Goal: Task Accomplishment & Management: Complete application form

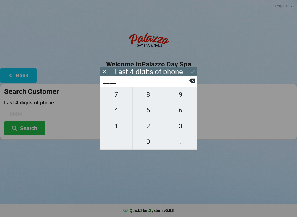
click at [146, 143] on span "0" at bounding box center [148, 142] width 32 height 12
type input "0___"
click at [151, 112] on span "5" at bounding box center [148, 110] width 32 height 12
type input "05__"
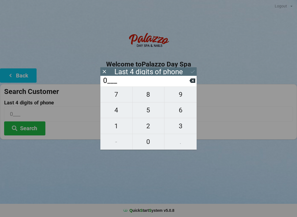
type input "05__"
click at [151, 98] on span "8" at bounding box center [148, 95] width 32 height 12
type input "058_"
click at [182, 116] on span "6" at bounding box center [180, 110] width 32 height 12
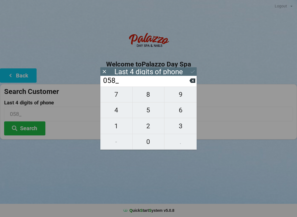
type input "0586"
click at [31, 131] on button "Search" at bounding box center [24, 128] width 41 height 14
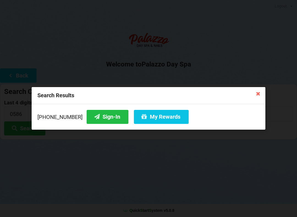
click at [256, 90] on icon at bounding box center [257, 93] width 9 height 9
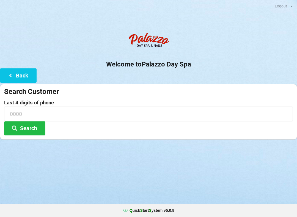
click at [6, 68] on button "Back" at bounding box center [18, 75] width 37 height 14
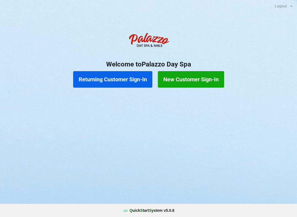
click at [183, 77] on button "New Customer Sign-In" at bounding box center [191, 79] width 66 height 16
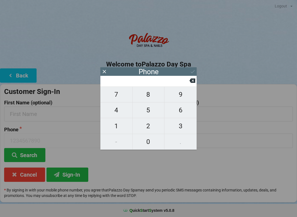
click at [119, 113] on span "4" at bounding box center [116, 110] width 32 height 12
type input "4"
click at [154, 140] on span "0" at bounding box center [148, 142] width 32 height 12
type input "40"
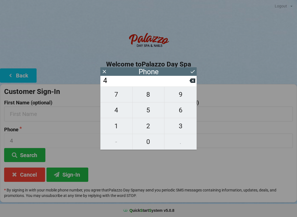
type input "40"
click at [116, 97] on span "7" at bounding box center [116, 95] width 32 height 12
type input "407"
click at [119, 112] on span "4" at bounding box center [116, 110] width 32 height 12
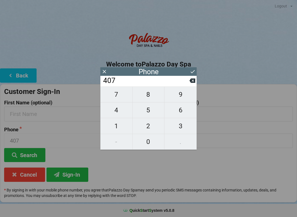
type input "4074"
click at [189, 122] on span "3" at bounding box center [180, 126] width 32 height 12
type input "40743"
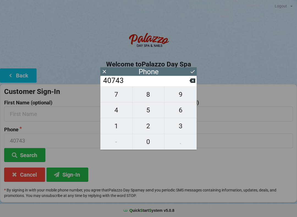
click at [184, 126] on span "3" at bounding box center [180, 126] width 32 height 12
type input "407433"
click at [147, 141] on span "0" at bounding box center [148, 142] width 32 height 12
type input "4074330"
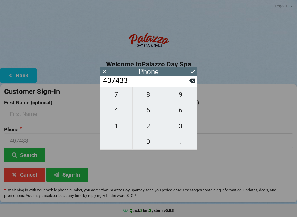
type input "4074330"
click at [147, 113] on span "5" at bounding box center [148, 110] width 32 height 12
type input "40743305"
click at [149, 95] on span "8" at bounding box center [148, 95] width 32 height 12
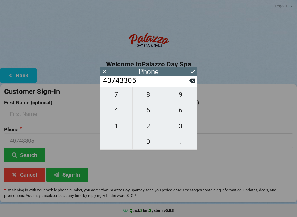
type input "407433058"
click at [179, 112] on span "6" at bounding box center [180, 110] width 32 height 12
type input "4074330586"
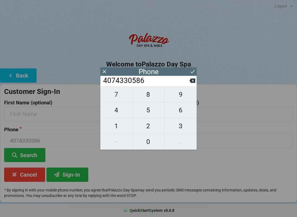
click at [75, 170] on button "Sign-In" at bounding box center [67, 175] width 42 height 14
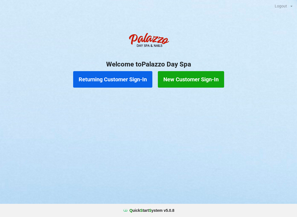
click at [197, 80] on button "New Customer Sign-In" at bounding box center [191, 79] width 66 height 16
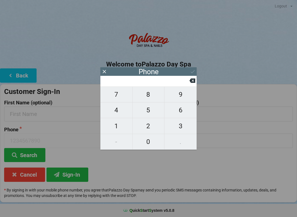
click at [121, 112] on span "4" at bounding box center [116, 110] width 32 height 12
type input "4"
click at [152, 145] on span "0" at bounding box center [148, 142] width 32 height 12
type input "40"
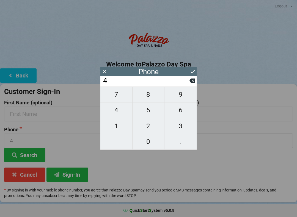
type input "40"
click at [119, 95] on span "7" at bounding box center [116, 95] width 32 height 12
type input "407"
click at [120, 110] on span "4" at bounding box center [116, 110] width 32 height 12
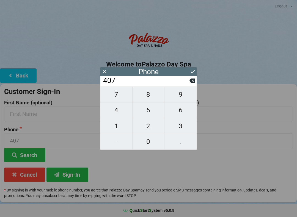
type input "4074"
click at [185, 126] on span "3" at bounding box center [180, 126] width 32 height 12
type input "40743"
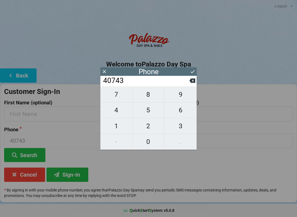
click at [182, 129] on span "3" at bounding box center [180, 126] width 32 height 12
type input "407433"
click at [150, 144] on span "0" at bounding box center [148, 142] width 32 height 12
type input "4074330"
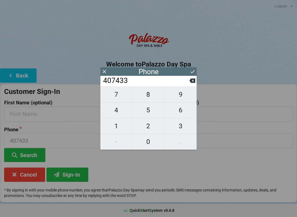
type input "4074330"
click at [150, 111] on span "5" at bounding box center [148, 110] width 32 height 12
type input "40743305"
click at [151, 97] on span "8" at bounding box center [148, 95] width 32 height 12
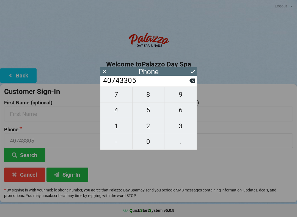
type input "407433058"
click at [184, 114] on span "6" at bounding box center [180, 110] width 32 height 12
type input "4074330586"
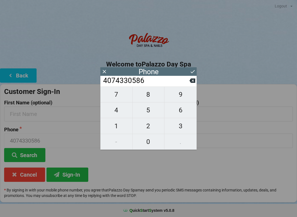
click at [78, 172] on button "Sign-In" at bounding box center [67, 175] width 42 height 14
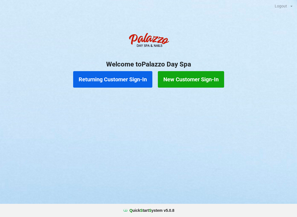
click at [195, 80] on button "New Customer Sign-In" at bounding box center [191, 79] width 66 height 16
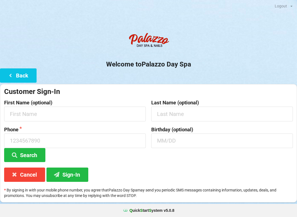
click at [77, 174] on button "Sign-In" at bounding box center [67, 175] width 42 height 14
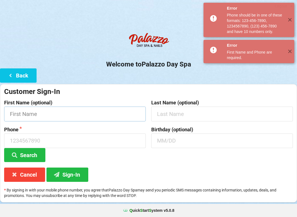
click at [69, 111] on input "text" at bounding box center [74, 114] width 141 height 15
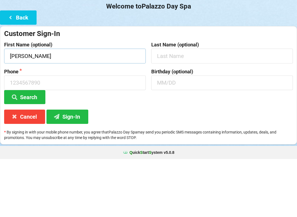
type input "[PERSON_NAME]"
click at [171, 107] on input "text" at bounding box center [221, 114] width 141 height 15
type input "[PERSON_NAME]"
click at [36, 133] on input at bounding box center [74, 140] width 141 height 15
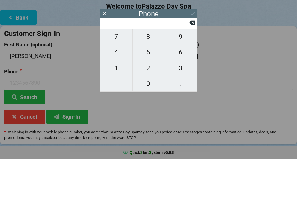
click at [119, 112] on button "4" at bounding box center [116, 110] width 32 height 16
type input "4"
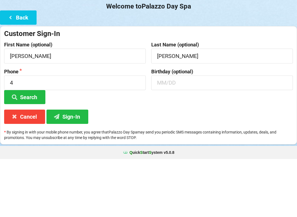
click at [151, 144] on div "Birthday (optional)" at bounding box center [221, 144] width 147 height 35
click at [43, 133] on input "4" at bounding box center [74, 140] width 141 height 15
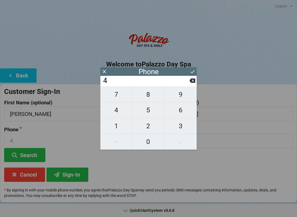
click at [117, 97] on span "7" at bounding box center [116, 95] width 32 height 12
type input "47"
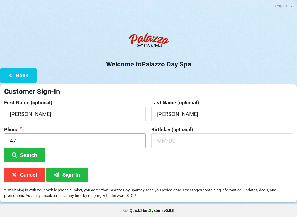
click at [35, 139] on input "47" at bounding box center [74, 140] width 141 height 15
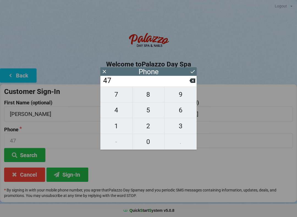
click at [194, 82] on icon at bounding box center [192, 81] width 6 height 4
type input "4"
click at [149, 139] on span "0" at bounding box center [148, 142] width 32 height 12
type input "40"
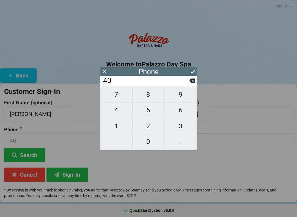
click at [118, 99] on span "7" at bounding box center [116, 95] width 32 height 12
type input "407"
click at [125, 112] on span "4" at bounding box center [116, 110] width 32 height 12
type input "4074"
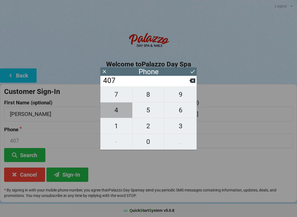
type input "4074"
click at [180, 125] on span "3" at bounding box center [180, 126] width 32 height 12
type input "40743"
click at [180, 125] on span "3" at bounding box center [180, 126] width 32 height 12
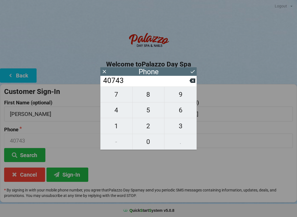
type input "407433"
click at [148, 138] on span "0" at bounding box center [148, 142] width 32 height 12
type input "4074330"
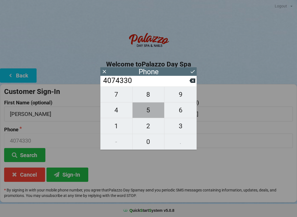
click at [151, 114] on span "5" at bounding box center [148, 110] width 32 height 12
type input "40743305"
click at [151, 96] on span "8" at bounding box center [148, 95] width 32 height 12
type input "407433058"
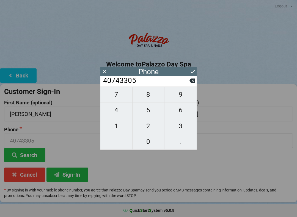
type input "407433058"
click at [179, 112] on span "6" at bounding box center [180, 110] width 32 height 12
type input "4074330586"
click at [71, 175] on button "Sign-In" at bounding box center [67, 175] width 42 height 14
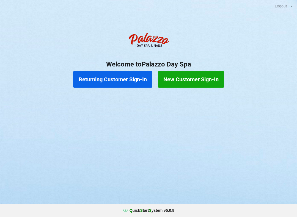
click at [187, 80] on button "New Customer Sign-In" at bounding box center [191, 79] width 66 height 16
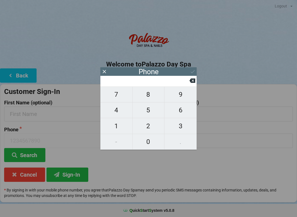
click at [77, 172] on button "Sign-In" at bounding box center [67, 175] width 42 height 14
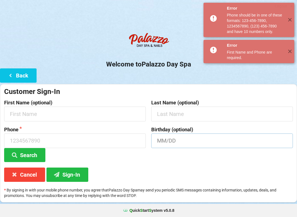
click at [176, 138] on input "text" at bounding box center [221, 140] width 141 height 15
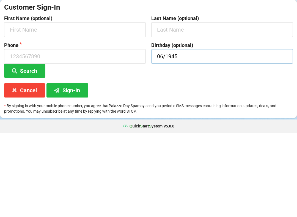
type input "06/1945"
click at [30, 133] on input at bounding box center [74, 140] width 141 height 15
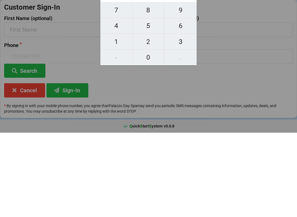
click at [108, 86] on button "7" at bounding box center [116, 94] width 32 height 16
type input "7"
click at [194, 104] on span "6" at bounding box center [180, 110] width 32 height 12
type input "76"
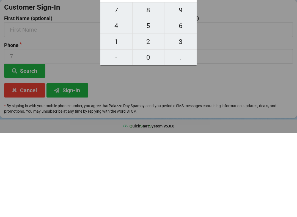
type input "76"
click at [191, 118] on button "3" at bounding box center [180, 126] width 32 height 16
type input "763"
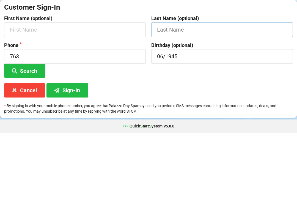
click at [197, 107] on input "text" at bounding box center [221, 114] width 141 height 15
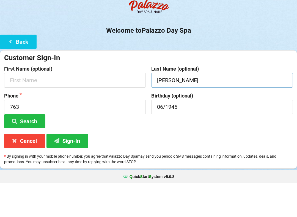
type input "[PERSON_NAME]"
click at [38, 107] on input "text" at bounding box center [74, 114] width 141 height 15
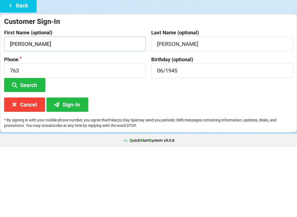
type input "[PERSON_NAME]"
click at [42, 133] on input "763" at bounding box center [74, 140] width 141 height 15
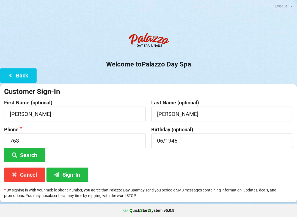
click at [197, 82] on div "Welcome to Palazzo Day Spa Back Customer Sign-In First Name (optional) [PERSON_…" at bounding box center [148, 116] width 297 height 172
click at [195, 79] on div "Welcome to Palazzo Day Spa Back Customer Sign-In First Name (optional) [PERSON_…" at bounding box center [148, 116] width 297 height 172
click at [37, 140] on input "763" at bounding box center [74, 140] width 141 height 15
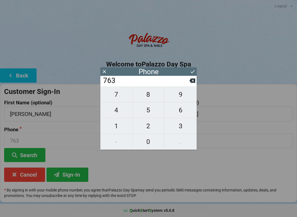
click at [192, 83] on icon at bounding box center [192, 81] width 6 height 4
click at [194, 83] on icon at bounding box center [192, 81] width 6 height 6
type input "7"
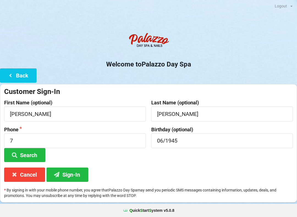
click at [198, 85] on div "Customer Sign-In First Name (optional) [PERSON_NAME] Last Name (optional) [PERS…" at bounding box center [148, 143] width 297 height 118
click at [48, 139] on input "7" at bounding box center [74, 140] width 141 height 15
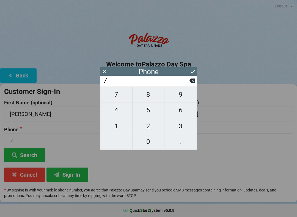
click at [194, 83] on icon at bounding box center [192, 81] width 6 height 4
click at [120, 111] on span "4" at bounding box center [116, 110] width 32 height 12
type input "4"
click at [154, 140] on span "0" at bounding box center [148, 142] width 32 height 12
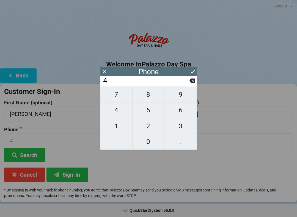
type input "40"
click at [118, 95] on span "7" at bounding box center [116, 95] width 32 height 12
type input "407"
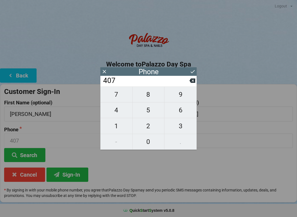
click at [123, 124] on span "1" at bounding box center [116, 126] width 32 height 12
type input "4071"
click at [194, 82] on icon at bounding box center [192, 81] width 6 height 4
type input "407"
click at [115, 115] on span "4" at bounding box center [116, 110] width 32 height 12
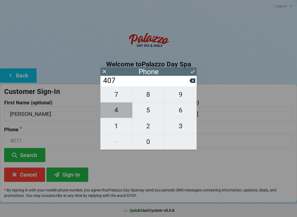
type input "4074"
click at [152, 141] on span "0" at bounding box center [148, 142] width 32 height 12
type input "40740"
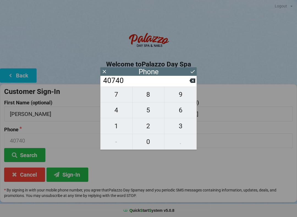
click at [150, 114] on span "5" at bounding box center [148, 110] width 32 height 12
type input "407405"
click at [150, 96] on span "8" at bounding box center [148, 95] width 32 height 12
type input "4074058"
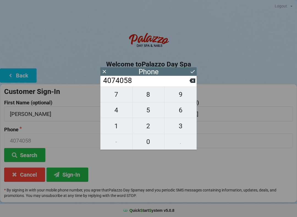
click at [191, 83] on icon at bounding box center [192, 81] width 6 height 6
click at [194, 83] on icon at bounding box center [192, 81] width 6 height 4
type input "4074"
click at [182, 127] on span "3" at bounding box center [180, 126] width 32 height 12
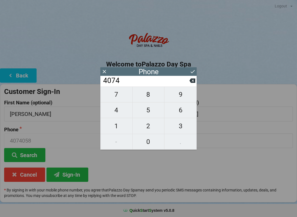
type input "40743"
click at [180, 129] on span "3" at bounding box center [180, 126] width 32 height 12
type input "407433"
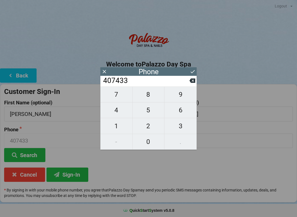
click at [149, 140] on span "0" at bounding box center [148, 142] width 32 height 12
type input "4074330"
click at [152, 113] on span "5" at bounding box center [148, 110] width 32 height 12
type input "40743305"
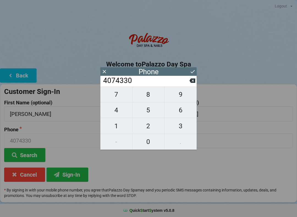
type input "40743305"
click at [152, 94] on span "8" at bounding box center [148, 95] width 32 height 12
type input "407433058"
click at [184, 116] on span "6" at bounding box center [180, 110] width 32 height 12
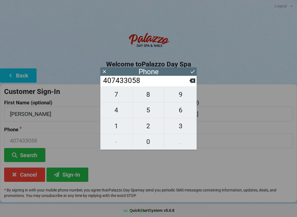
type input "4074330586"
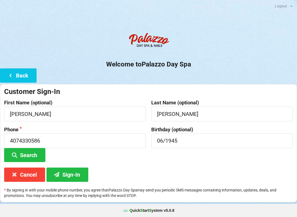
click at [59, 175] on icon at bounding box center [57, 174] width 7 height 5
click at [188, 212] on center "Q uick S tart S ystem v 5.0.8" at bounding box center [148, 210] width 289 height 5
click at [183, 215] on div "Q uick S tart S ystem v 5.0.8" at bounding box center [148, 210] width 297 height 13
click at [162, 114] on input "[PERSON_NAME]" at bounding box center [221, 114] width 141 height 15
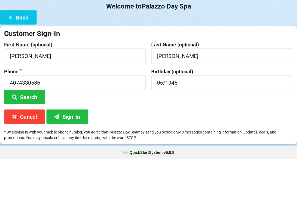
click at [13, 73] on icon at bounding box center [10, 75] width 7 height 5
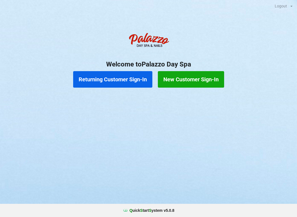
click at [178, 83] on button "New Customer Sign-In" at bounding box center [191, 79] width 66 height 16
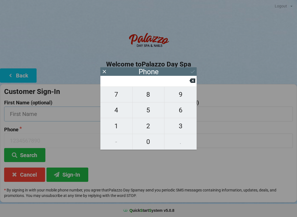
click at [19, 112] on input "text" at bounding box center [74, 114] width 141 height 15
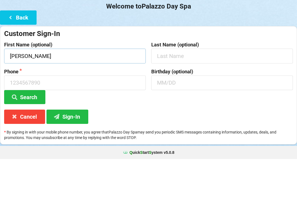
type input "[PERSON_NAME]"
click at [65, 133] on input at bounding box center [74, 140] width 141 height 15
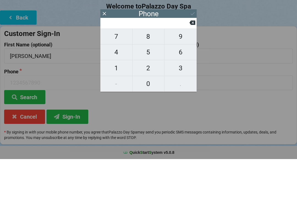
click at [109, 112] on button "4" at bounding box center [116, 110] width 32 height 16
type input "4"
click at [147, 137] on span "0" at bounding box center [148, 142] width 32 height 12
type input "40"
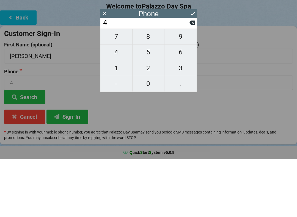
type input "40"
click at [103, 127] on button "1" at bounding box center [116, 126] width 32 height 16
type input "401"
click at [185, 80] on input "401" at bounding box center [145, 80] width 87 height 9
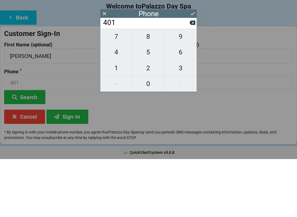
click at [111, 104] on span "4" at bounding box center [116, 110] width 32 height 12
type input "4014"
click at [184, 81] on input "4014" at bounding box center [145, 80] width 87 height 9
click at [185, 81] on input "4014" at bounding box center [145, 80] width 87 height 9
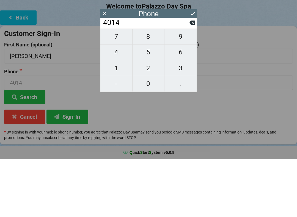
click at [186, 89] on span "9" at bounding box center [180, 95] width 32 height 12
type input "40149"
click at [187, 89] on span "9" at bounding box center [180, 95] width 32 height 12
type input "401499"
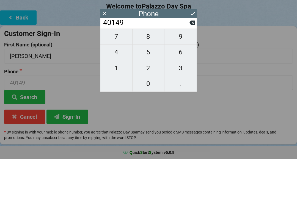
type input "401499"
click at [184, 86] on button "9" at bounding box center [180, 94] width 32 height 16
type input "4014999"
click at [184, 77] on input "4014999" at bounding box center [145, 80] width 87 height 9
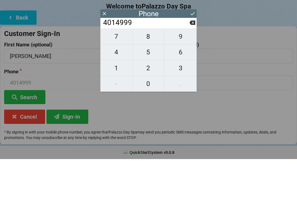
click at [181, 79] on input "4014999" at bounding box center [145, 80] width 87 height 9
click at [103, 76] on input "4014999" at bounding box center [145, 80] width 87 height 9
click at [102, 76] on input "4014999" at bounding box center [145, 80] width 87 height 9
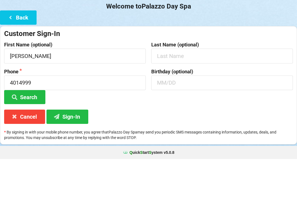
click at [98, 67] on div "Welcome to Palazzo Day Spa Back Customer Sign-In First Name (optional) [PERSON_…" at bounding box center [148, 116] width 297 height 172
click at [54, 133] on input "4014999" at bounding box center [74, 140] width 141 height 15
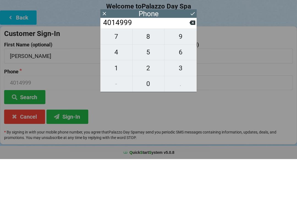
click at [192, 79] on icon at bounding box center [192, 81] width 6 height 4
click at [189, 79] on input "401499" at bounding box center [145, 80] width 87 height 9
click at [191, 79] on icon at bounding box center [192, 81] width 6 height 4
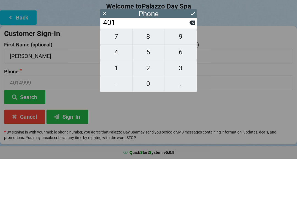
click at [193, 79] on icon at bounding box center [192, 81] width 6 height 4
type input "40"
click at [116, 90] on span "7" at bounding box center [116, 95] width 32 height 12
type input "407"
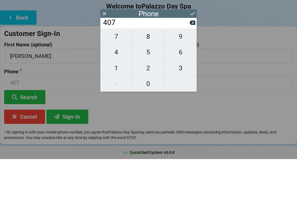
click at [146, 89] on span "8" at bounding box center [148, 95] width 32 height 12
type input "4078"
click at [175, 104] on span "6" at bounding box center [180, 110] width 32 height 12
type input "40786"
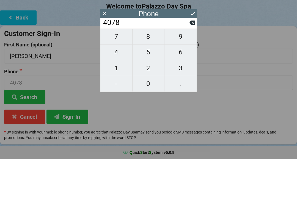
type input "40786"
click at [141, 136] on span "0" at bounding box center [148, 142] width 32 height 12
type input "407860"
click at [145, 104] on span "5" at bounding box center [148, 110] width 32 height 12
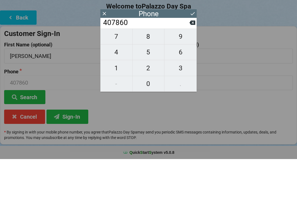
type input "4078605"
click at [111, 104] on span "4" at bounding box center [116, 110] width 32 height 12
type input "40786054"
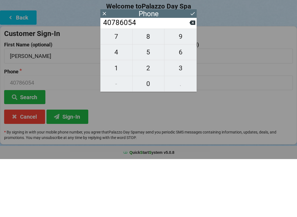
click at [113, 89] on span "7" at bounding box center [116, 95] width 32 height 12
type input "407860547"
click at [111, 89] on span "7" at bounding box center [116, 95] width 32 height 12
type input "4078605477"
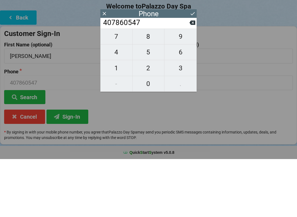
type input "4078605477"
click at [193, 69] on icon at bounding box center [192, 72] width 6 height 6
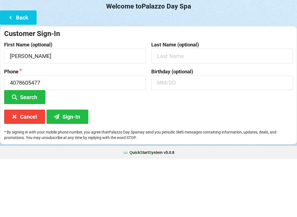
click at [30, 148] on button "Search" at bounding box center [24, 155] width 41 height 14
click at [31, 148] on button "Search" at bounding box center [24, 155] width 41 height 14
click at [75, 168] on button "Sign-In" at bounding box center [67, 175] width 42 height 14
click at [10, 73] on icon at bounding box center [10, 75] width 7 height 5
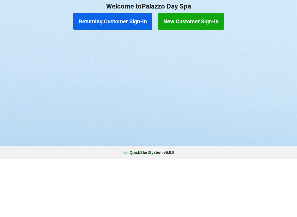
click at [94, 72] on button "Returning Customer Sign-In" at bounding box center [112, 79] width 79 height 16
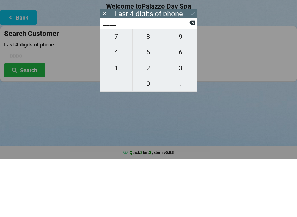
click at [148, 105] on span "5" at bounding box center [148, 110] width 32 height 12
type input "5___"
click at [110, 104] on span "4" at bounding box center [116, 110] width 32 height 12
type input "54__"
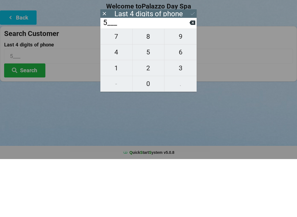
type input "54__"
click at [115, 89] on span "7" at bounding box center [116, 95] width 32 height 12
type input "547_"
click at [114, 89] on span "7" at bounding box center [116, 95] width 32 height 12
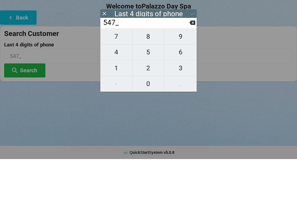
type input "5477"
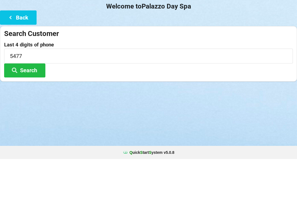
click at [17, 125] on icon at bounding box center [14, 127] width 7 height 5
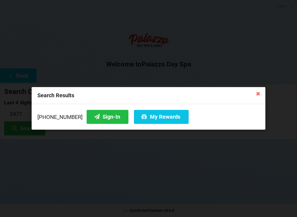
click at [94, 118] on icon at bounding box center [97, 116] width 7 height 5
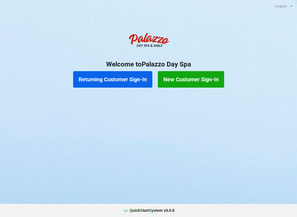
click at [113, 78] on button "Returning Customer Sign-In" at bounding box center [112, 79] width 79 height 16
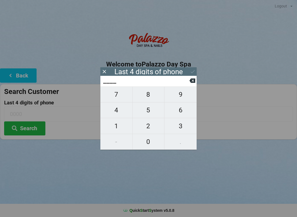
click at [146, 112] on span "5" at bounding box center [148, 110] width 32 height 12
type input "5___"
click at [113, 125] on span "1" at bounding box center [116, 126] width 32 height 12
type input "51__"
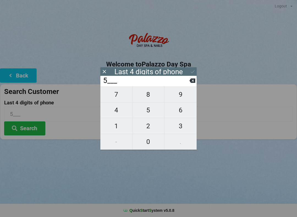
type input "51__"
click at [110, 124] on span "1" at bounding box center [116, 126] width 32 height 12
type input "511_"
click at [183, 114] on span "6" at bounding box center [180, 110] width 32 height 12
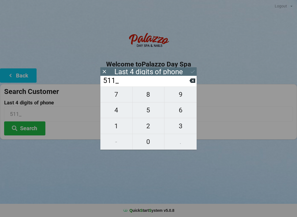
type input "5116"
click at [194, 82] on icon at bounding box center [192, 81] width 6 height 4
click at [181, 113] on span "6" at bounding box center [180, 110] width 32 height 12
type input "5116"
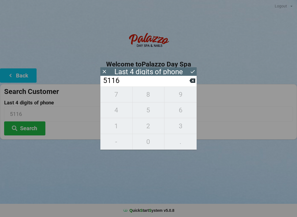
click at [192, 71] on icon at bounding box center [192, 72] width 6 height 6
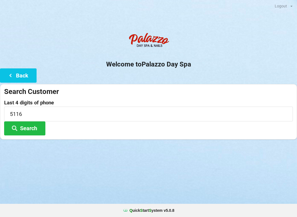
click at [31, 127] on button "Search" at bounding box center [24, 128] width 41 height 14
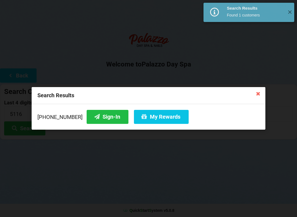
click at [102, 114] on button "Sign-In" at bounding box center [107, 117] width 42 height 14
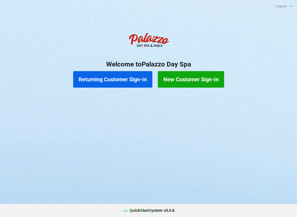
click at [183, 79] on button "New Customer Sign-In" at bounding box center [191, 79] width 66 height 16
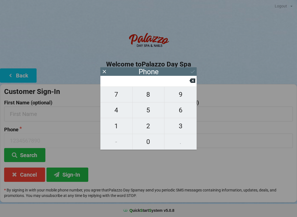
click at [182, 128] on span "3" at bounding box center [180, 126] width 32 height 12
type input "3"
click at [120, 126] on span "1" at bounding box center [116, 126] width 32 height 12
type input "31"
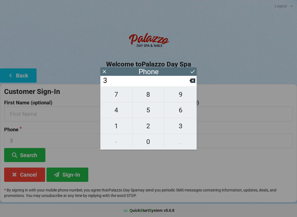
type input "31"
click at [145, 110] on span "5" at bounding box center [148, 110] width 32 height 12
type input "315"
click at [114, 113] on span "4" at bounding box center [116, 110] width 32 height 12
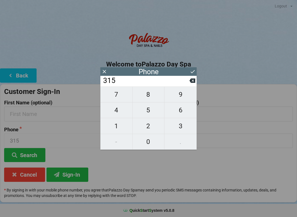
type input "3154"
click at [191, 82] on icon at bounding box center [192, 81] width 6 height 4
click at [118, 96] on span "7" at bounding box center [116, 95] width 32 height 12
type input "3157"
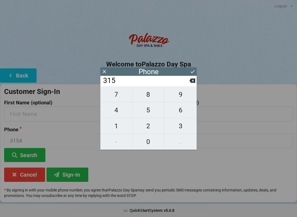
type input "3157"
click at [181, 94] on span "9" at bounding box center [180, 95] width 32 height 12
type input "31579"
click at [182, 116] on span "6" at bounding box center [180, 110] width 32 height 12
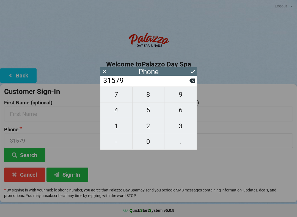
type input "315796"
click at [181, 129] on span "3" at bounding box center [180, 126] width 32 height 12
type input "3157963"
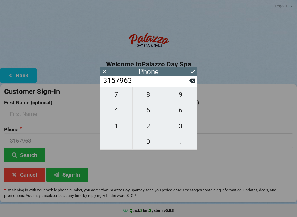
click at [184, 96] on span "9" at bounding box center [180, 95] width 32 height 12
type input "31579639"
click at [150, 141] on span "0" at bounding box center [148, 142] width 32 height 12
type input "315796390"
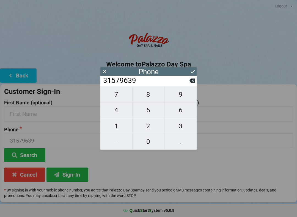
type input "315796390"
click at [182, 111] on span "6" at bounding box center [180, 110] width 32 height 12
type input "3157963906"
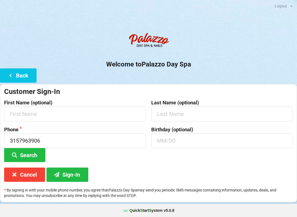
click at [217, 172] on div "Customer Sign-In First Name (optional) Last Name (optional) Phone [PHONE_NUMBER…" at bounding box center [148, 143] width 297 height 118
click at [73, 107] on input "text" at bounding box center [74, 114] width 141 height 15
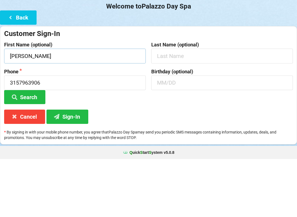
type input "[PERSON_NAME]"
click at [26, 148] on button "Search" at bounding box center [24, 155] width 41 height 14
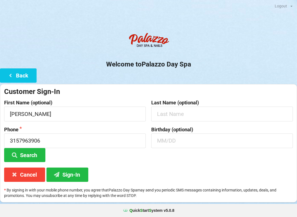
click at [65, 173] on button "Sign-In" at bounding box center [67, 175] width 42 height 14
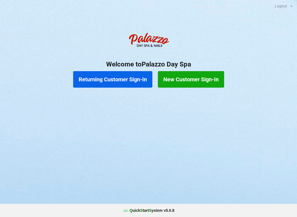
click at [150, 119] on div "Logout Logout Sign-In Welcome to Palazzo Day Spa Returning Customer Sign-In New…" at bounding box center [148, 108] width 297 height 217
click at [184, 117] on div "Logout Logout Sign-In Welcome to Palazzo Day Spa Returning Customer Sign-In New…" at bounding box center [148, 108] width 297 height 217
click at [187, 81] on button "New Customer Sign-In" at bounding box center [191, 79] width 66 height 16
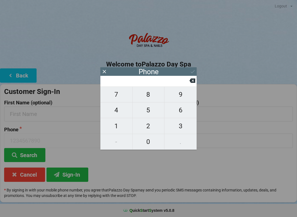
click at [106, 69] on icon at bounding box center [104, 72] width 6 height 6
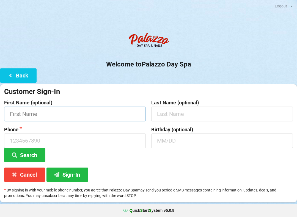
click at [35, 112] on input "text" at bounding box center [74, 114] width 141 height 15
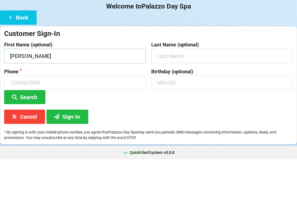
type input "[PERSON_NAME]"
click at [175, 107] on input "text" at bounding box center [221, 114] width 141 height 15
type input "[PERSON_NAME]"
click at [91, 133] on input at bounding box center [74, 140] width 141 height 15
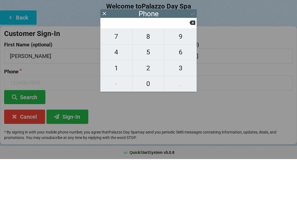
click at [181, 126] on button "3" at bounding box center [180, 126] width 32 height 16
type input "3"
click at [118, 111] on span "4" at bounding box center [116, 110] width 32 height 12
type input "34"
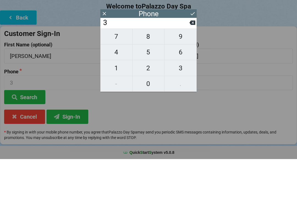
type input "34"
click at [127, 94] on span "7" at bounding box center [116, 95] width 32 height 12
type input "347"
click at [121, 109] on span "4" at bounding box center [116, 110] width 32 height 12
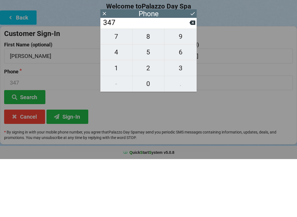
type input "3474"
click at [151, 102] on button "5" at bounding box center [148, 110] width 32 height 16
type input "34745"
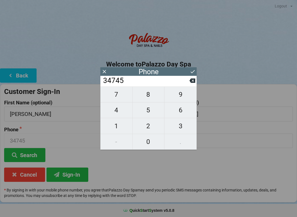
click at [104, 73] on icon at bounding box center [104, 72] width 6 height 6
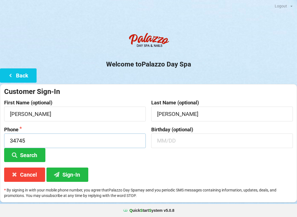
click at [42, 140] on input "34745" at bounding box center [74, 140] width 141 height 15
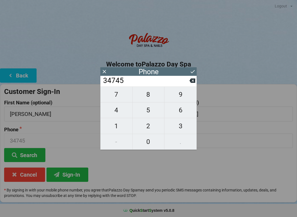
click at [194, 80] on icon at bounding box center [192, 81] width 6 height 6
click at [194, 81] on icon at bounding box center [192, 81] width 6 height 4
type input "347"
click at [125, 109] on span "4" at bounding box center [116, 110] width 32 height 12
type input "3474"
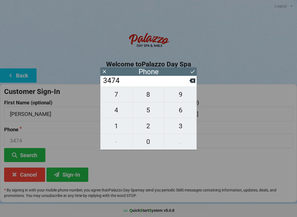
click at [151, 94] on span "8" at bounding box center [148, 95] width 32 height 12
click at [128, 112] on span "4" at bounding box center [116, 110] width 32 height 12
click at [177, 111] on span "6" at bounding box center [180, 110] width 32 height 12
click at [124, 127] on span "1" at bounding box center [116, 126] width 32 height 12
click at [122, 111] on span "4" at bounding box center [116, 110] width 32 height 12
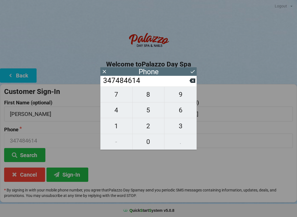
click at [122, 111] on span "4" at bounding box center [116, 110] width 32 height 12
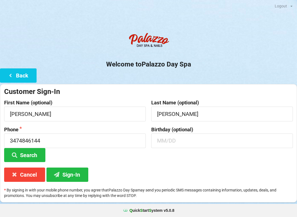
click at [135, 178] on div "Customer Sign-In First Name (optional) [PERSON_NAME] Last Name (optional) [PERS…" at bounding box center [148, 143] width 297 height 118
click at [172, 138] on input "text" at bounding box center [221, 140] width 141 height 15
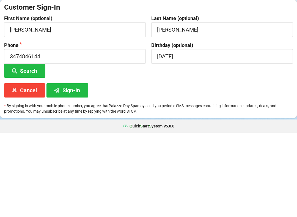
click at [160, 87] on div "Customer Sign-In First Name (optional) [PERSON_NAME] Last Name (optional) [PERS…" at bounding box center [148, 143] width 297 height 118
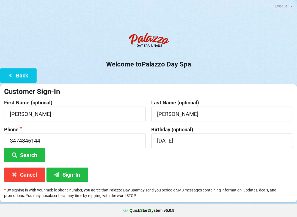
click at [77, 174] on button "Sign-In" at bounding box center [67, 175] width 42 height 14
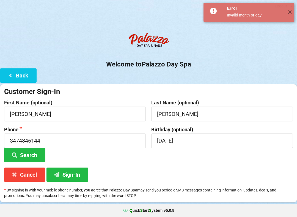
click at [23, 173] on button "Cancel" at bounding box center [24, 175] width 41 height 14
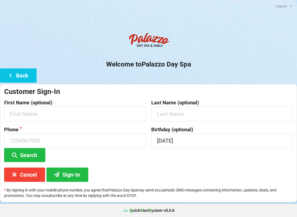
click at [17, 85] on div "Customer Sign-In First Name (optional) Last Name (optional) Phone Search Birthd…" at bounding box center [148, 143] width 297 height 118
click at [28, 173] on button "Cancel" at bounding box center [24, 175] width 41 height 14
click at [29, 172] on button "Cancel" at bounding box center [24, 175] width 41 height 14
click at [26, 174] on button "Cancel" at bounding box center [24, 175] width 41 height 14
click at [70, 111] on input "text" at bounding box center [74, 114] width 141 height 15
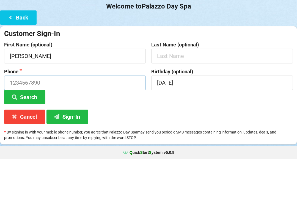
click at [121, 133] on input at bounding box center [74, 140] width 141 height 15
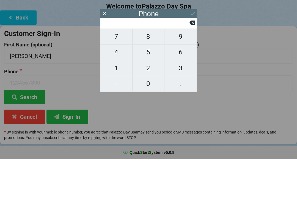
click at [121, 93] on span "7" at bounding box center [116, 95] width 32 height 12
click at [120, 94] on span "7" at bounding box center [116, 95] width 32 height 12
click at [152, 137] on span "0" at bounding box center [148, 142] width 32 height 12
click at [149, 112] on button "5" at bounding box center [148, 110] width 32 height 16
click at [152, 107] on span "5" at bounding box center [148, 110] width 32 height 12
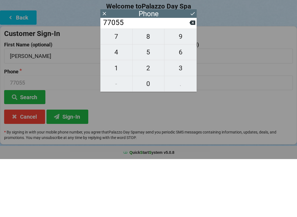
click at [152, 96] on button "8" at bounding box center [148, 94] width 32 height 16
click at [182, 97] on button "9" at bounding box center [180, 94] width 32 height 16
click at [155, 97] on button "8" at bounding box center [148, 94] width 32 height 16
click at [115, 109] on span "4" at bounding box center [116, 110] width 32 height 12
click at [146, 145] on div "Phone [PHONE_NUMBER] Search" at bounding box center [74, 144] width 147 height 35
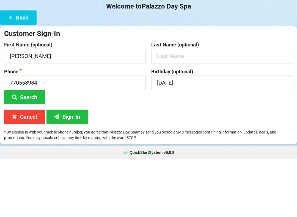
click at [129, 127] on label "Phone" at bounding box center [74, 129] width 141 height 5
click at [139, 133] on input "770558984" at bounding box center [74, 140] width 141 height 15
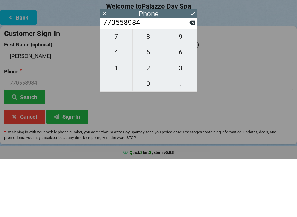
click at [153, 136] on span "0" at bounding box center [148, 142] width 32 height 12
click at [51, 139] on input "7705589840" at bounding box center [74, 140] width 141 height 15
click at [190, 69] on icon at bounding box center [192, 72] width 6 height 6
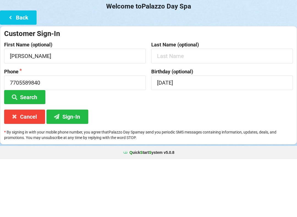
click at [78, 168] on button "Sign-In" at bounding box center [67, 175] width 42 height 14
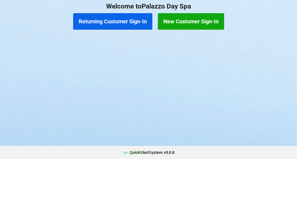
click at [96, 71] on button "Returning Customer Sign-In" at bounding box center [112, 79] width 79 height 16
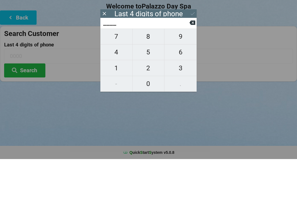
click at [116, 106] on span "4" at bounding box center [116, 110] width 32 height 12
click at [150, 136] on span "0" at bounding box center [148, 142] width 32 height 12
click at [111, 90] on span "7" at bounding box center [116, 95] width 32 height 12
click at [153, 104] on span "5" at bounding box center [148, 110] width 32 height 12
click at [151, 118] on div "7 8 9 4 5 6 1 2 3 - 0 ." at bounding box center [148, 117] width 96 height 63
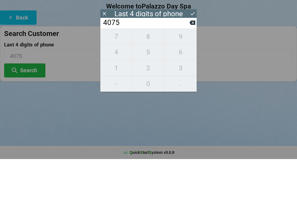
click at [183, 88] on div "7 8 9 4 5 6 1 2 3 - 0 ." at bounding box center [148, 117] width 96 height 63
click at [190, 78] on icon at bounding box center [192, 81] width 6 height 6
click at [191, 79] on icon at bounding box center [192, 81] width 6 height 4
click at [189, 79] on icon at bounding box center [192, 81] width 6 height 4
click at [190, 78] on icon at bounding box center [192, 81] width 6 height 6
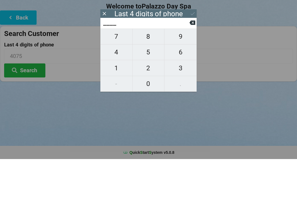
click at [190, 78] on icon at bounding box center [192, 81] width 6 height 6
click at [191, 79] on icon at bounding box center [192, 81] width 6 height 4
click at [180, 104] on span "6" at bounding box center [180, 110] width 32 height 12
click at [153, 106] on span "5" at bounding box center [148, 110] width 32 height 12
click at [150, 136] on span "0" at bounding box center [148, 142] width 32 height 12
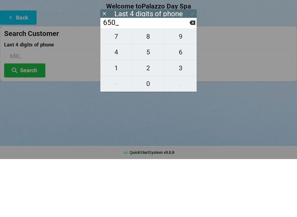
click at [149, 91] on span "8" at bounding box center [148, 95] width 32 height 12
click at [189, 68] on button at bounding box center [192, 71] width 6 height 7
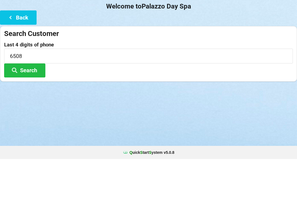
click at [30, 121] on button "Search" at bounding box center [24, 128] width 41 height 14
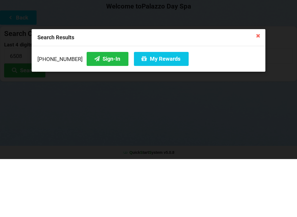
click at [95, 110] on button "Sign-In" at bounding box center [107, 117] width 42 height 14
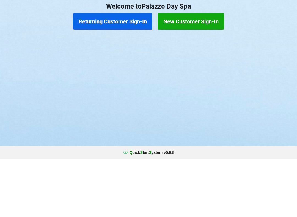
click at [187, 75] on button "New Customer Sign-In" at bounding box center [191, 79] width 66 height 16
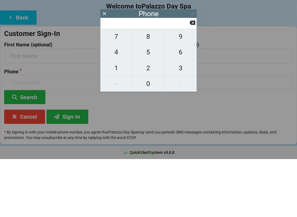
click at [114, 104] on span "4" at bounding box center [116, 110] width 32 height 12
click at [150, 137] on span "0" at bounding box center [148, 142] width 32 height 12
click at [119, 91] on span "7" at bounding box center [116, 95] width 32 height 12
click at [114, 107] on span "4" at bounding box center [116, 110] width 32 height 12
click at [181, 120] on span "3" at bounding box center [180, 126] width 32 height 12
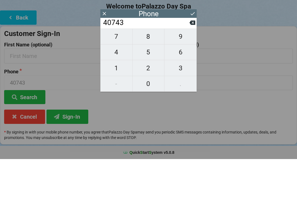
click at [180, 120] on span "3" at bounding box center [180, 126] width 32 height 12
click at [145, 136] on span "0" at bounding box center [148, 142] width 32 height 12
click at [150, 105] on span "5" at bounding box center [148, 110] width 32 height 12
click at [149, 91] on span "8" at bounding box center [148, 95] width 32 height 12
click at [182, 105] on span "6" at bounding box center [180, 110] width 32 height 12
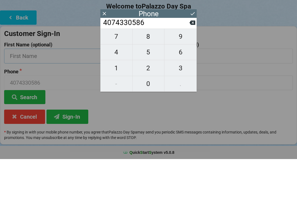
click at [45, 107] on input "text" at bounding box center [74, 114] width 141 height 15
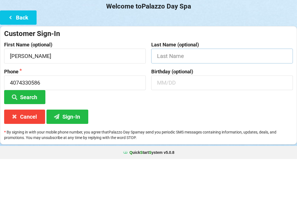
click at [171, 107] on input "text" at bounding box center [221, 114] width 141 height 15
click at [169, 133] on input "text" at bounding box center [221, 140] width 141 height 15
click at [25, 148] on button "Search" at bounding box center [24, 155] width 41 height 14
click at [24, 148] on button "Search" at bounding box center [24, 155] width 41 height 14
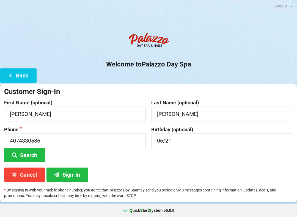
click at [68, 175] on button "Sign-In" at bounding box center [67, 175] width 42 height 14
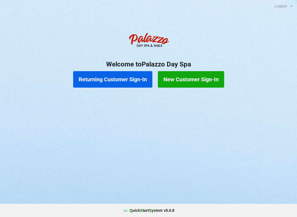
click at [134, 81] on button "Returning Customer Sign-In" at bounding box center [112, 79] width 79 height 16
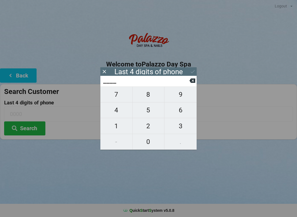
click at [183, 114] on span "6" at bounding box center [180, 110] width 32 height 12
click at [183, 130] on span "3" at bounding box center [180, 126] width 32 height 12
click at [188, 80] on input "63__" at bounding box center [145, 80] width 87 height 9
click at [191, 83] on icon at bounding box center [192, 81] width 6 height 4
click at [150, 94] on span "8" at bounding box center [148, 95] width 32 height 12
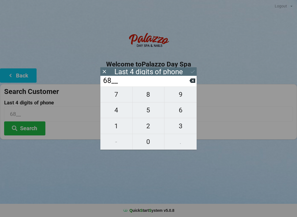
click at [146, 110] on span "5" at bounding box center [148, 110] width 32 height 12
click at [178, 129] on span "3" at bounding box center [180, 126] width 32 height 12
click at [190, 71] on icon at bounding box center [192, 72] width 6 height 6
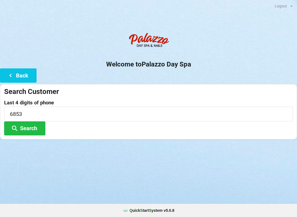
click at [29, 129] on button "Search" at bounding box center [24, 128] width 41 height 14
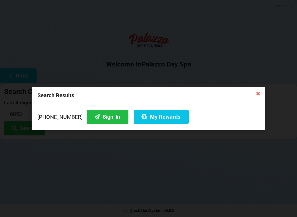
click at [253, 14] on div "Found 1 customers" at bounding box center [250, 13] width 17 height 2
click at [95, 115] on button "Sign-In" at bounding box center [107, 117] width 42 height 14
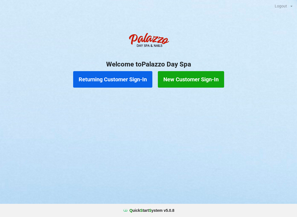
click at [105, 79] on button "Returning Customer Sign-In" at bounding box center [112, 79] width 79 height 16
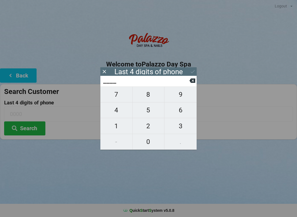
click at [116, 125] on span "1" at bounding box center [116, 126] width 32 height 12
click at [116, 112] on span "4" at bounding box center [116, 110] width 32 height 12
click at [117, 111] on span "4" at bounding box center [116, 110] width 32 height 12
click at [177, 100] on span "9" at bounding box center [180, 95] width 32 height 12
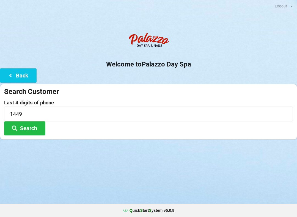
click at [34, 124] on button "Search" at bounding box center [24, 128] width 41 height 14
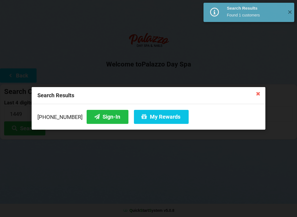
click at [97, 116] on button "Sign-In" at bounding box center [107, 117] width 42 height 14
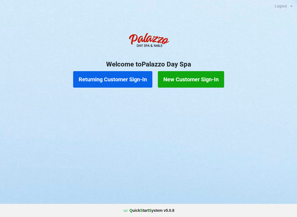
click at [107, 76] on button "Returning Customer Sign-In" at bounding box center [112, 79] width 79 height 16
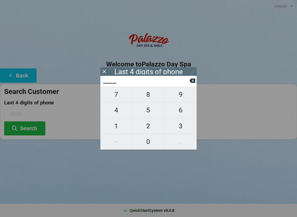
click at [114, 113] on span "4" at bounding box center [116, 110] width 32 height 12
click at [147, 127] on span "2" at bounding box center [148, 126] width 32 height 12
click at [149, 93] on span "8" at bounding box center [148, 95] width 32 height 12
click at [149, 146] on span "0" at bounding box center [148, 142] width 32 height 12
click at [191, 69] on icon at bounding box center [192, 72] width 6 height 6
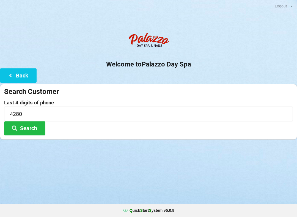
click at [31, 132] on button "Search" at bounding box center [24, 128] width 41 height 14
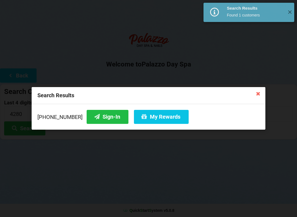
click at [103, 119] on button "Sign-In" at bounding box center [107, 117] width 42 height 14
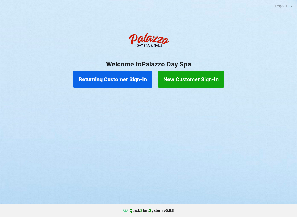
click at [139, 84] on button "Returning Customer Sign-In" at bounding box center [112, 79] width 79 height 16
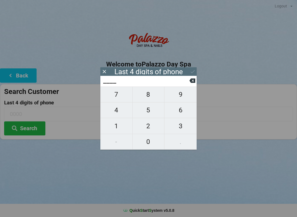
click at [153, 111] on span "5" at bounding box center [148, 110] width 32 height 12
click at [185, 129] on span "3" at bounding box center [180, 126] width 32 height 12
click at [193, 81] on icon at bounding box center [192, 81] width 6 height 4
click at [190, 81] on icon at bounding box center [192, 81] width 6 height 6
click at [119, 111] on span "4" at bounding box center [116, 110] width 32 height 12
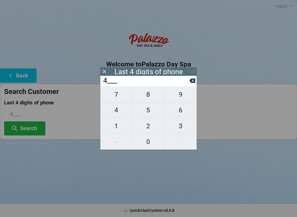
click at [150, 113] on span "5" at bounding box center [148, 110] width 32 height 12
click at [184, 127] on span "3" at bounding box center [180, 126] width 32 height 12
click at [147, 142] on span "0" at bounding box center [148, 142] width 32 height 12
click at [186, 73] on div "Last 4 digits of phone" at bounding box center [148, 71] width 96 height 9
click at [193, 71] on icon at bounding box center [192, 71] width 4 height 3
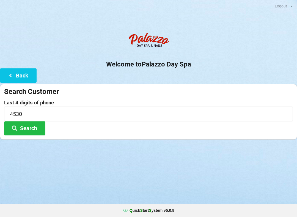
click at [37, 124] on button "Search" at bounding box center [24, 128] width 41 height 14
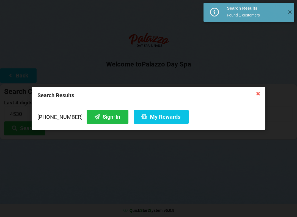
click at [99, 121] on button "Sign-In" at bounding box center [107, 117] width 42 height 14
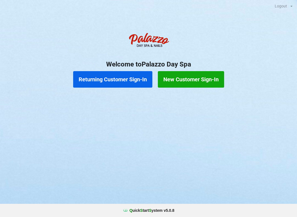
click at [127, 85] on button "Returning Customer Sign-In" at bounding box center [112, 79] width 79 height 16
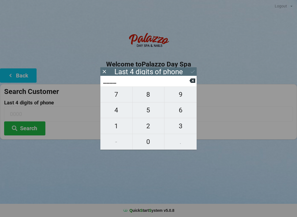
click at [119, 113] on span "4" at bounding box center [116, 110] width 32 height 12
click at [151, 144] on span "0" at bounding box center [148, 142] width 32 height 12
click at [120, 96] on span "7" at bounding box center [116, 95] width 32 height 12
click at [117, 112] on span "4" at bounding box center [116, 110] width 32 height 12
click at [180, 99] on div "7 8 9 4 5 6 1 2 3 - 0 ." at bounding box center [148, 117] width 96 height 63
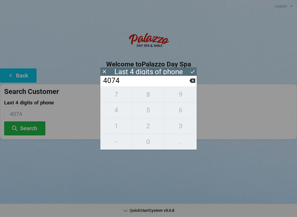
click at [114, 98] on div "7 8 9 4 5 6 1 2 3 - 0 ." at bounding box center [148, 117] width 96 height 63
click at [190, 83] on icon at bounding box center [192, 81] width 6 height 6
click at [192, 83] on icon at bounding box center [192, 81] width 6 height 4
click at [191, 83] on icon at bounding box center [192, 81] width 6 height 4
click at [193, 83] on icon at bounding box center [192, 81] width 6 height 4
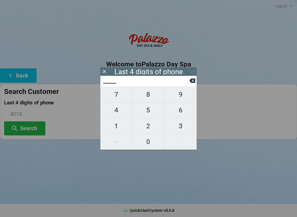
click at [147, 114] on span "5" at bounding box center [148, 110] width 32 height 12
click at [181, 100] on span "9" at bounding box center [180, 95] width 32 height 12
click at [191, 83] on icon at bounding box center [192, 81] width 6 height 4
click at [192, 83] on icon at bounding box center [192, 81] width 6 height 4
click at [190, 83] on icon at bounding box center [192, 81] width 6 height 4
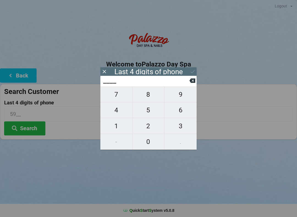
click at [150, 112] on span "5" at bounding box center [148, 110] width 32 height 12
click at [176, 97] on span "9" at bounding box center [180, 95] width 32 height 12
click at [122, 99] on span "7" at bounding box center [116, 95] width 32 height 12
click at [121, 98] on span "7" at bounding box center [116, 95] width 32 height 12
click at [35, 131] on button "Search" at bounding box center [24, 128] width 41 height 14
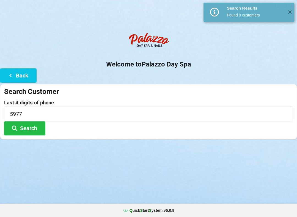
click at [54, 115] on input "5977" at bounding box center [148, 114] width 288 height 15
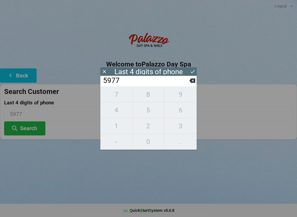
click at [187, 85] on input "5977" at bounding box center [145, 80] width 87 height 9
click at [189, 83] on icon at bounding box center [192, 81] width 6 height 6
click at [192, 83] on icon at bounding box center [192, 81] width 6 height 4
click at [195, 83] on icon at bounding box center [192, 81] width 6 height 6
click at [192, 84] on button at bounding box center [192, 80] width 6 height 7
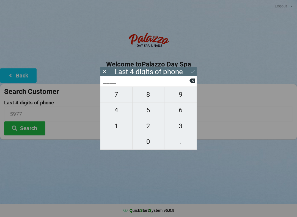
click at [192, 84] on button at bounding box center [192, 80] width 6 height 7
click at [125, 115] on span "4" at bounding box center [116, 110] width 32 height 12
click at [182, 99] on span "9" at bounding box center [180, 95] width 32 height 12
click at [122, 100] on span "7" at bounding box center [116, 95] width 32 height 12
click at [122, 99] on span "7" at bounding box center [116, 95] width 32 height 12
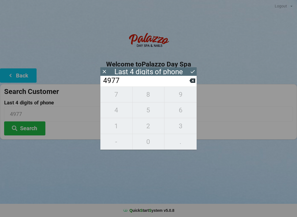
click at [35, 132] on button "Search" at bounding box center [24, 128] width 41 height 14
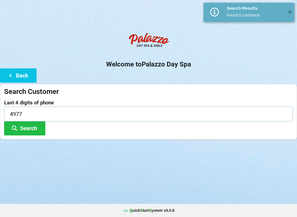
click at [66, 115] on input "4977" at bounding box center [148, 114] width 288 height 15
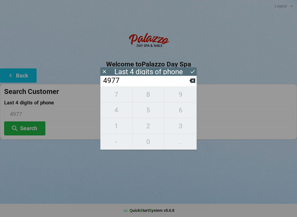
click at [25, 81] on button "Back" at bounding box center [18, 75] width 37 height 14
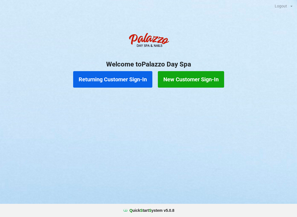
click at [25, 81] on div "Returning Customer Sign-In New Customer Sign-In" at bounding box center [148, 79] width 297 height 22
click at [194, 83] on button "New Customer Sign-In" at bounding box center [191, 79] width 66 height 16
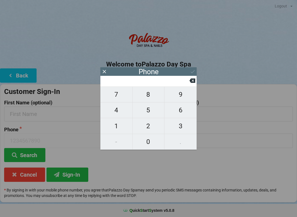
click at [121, 116] on span "4" at bounding box center [116, 110] width 32 height 12
click at [150, 143] on span "0" at bounding box center [148, 142] width 32 height 12
click at [122, 98] on span "7" at bounding box center [116, 95] width 32 height 12
click at [117, 115] on span "4" at bounding box center [116, 110] width 32 height 12
click at [174, 100] on span "9" at bounding box center [180, 95] width 32 height 12
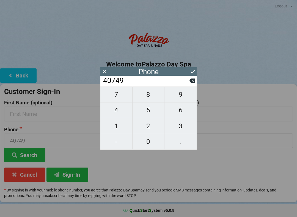
click at [121, 98] on span "7" at bounding box center [116, 95] width 32 height 12
click at [144, 115] on span "5" at bounding box center [148, 110] width 32 height 12
click at [175, 100] on span "9" at bounding box center [180, 95] width 32 height 12
click at [119, 100] on span "7" at bounding box center [116, 95] width 32 height 12
click at [121, 99] on span "7" at bounding box center [116, 95] width 32 height 12
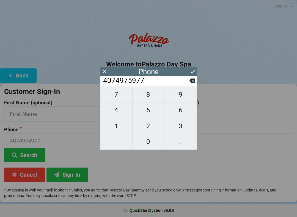
click at [58, 117] on input "text" at bounding box center [74, 114] width 141 height 15
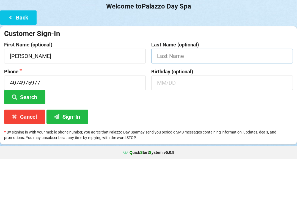
click at [183, 107] on input "text" at bounding box center [221, 114] width 141 height 15
click at [192, 133] on input "text" at bounding box center [221, 140] width 141 height 15
click at [32, 148] on button "Search" at bounding box center [24, 155] width 41 height 14
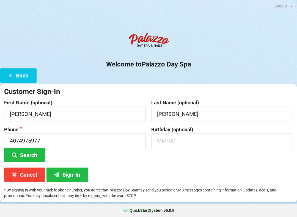
click at [69, 178] on button "Sign-In" at bounding box center [67, 175] width 42 height 14
